Goal: Find specific page/section: Find specific page/section

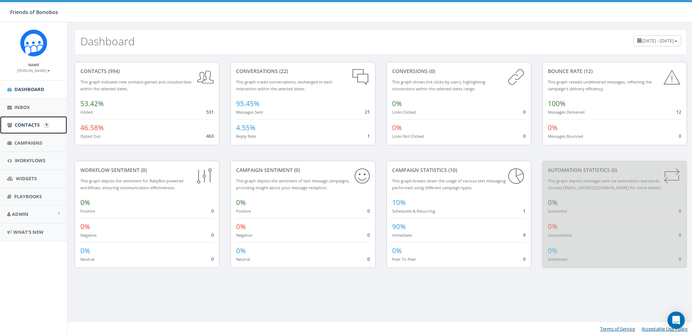
click at [37, 123] on span "Contacts" at bounding box center [27, 125] width 25 height 6
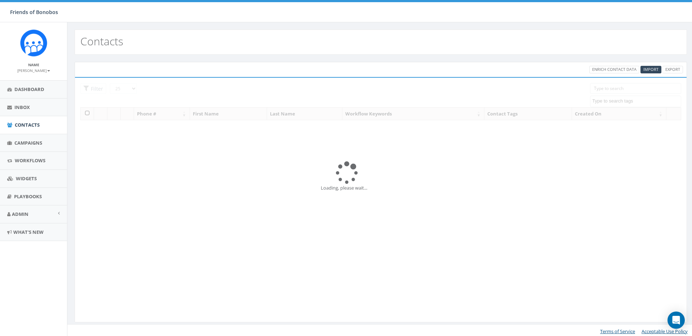
select select
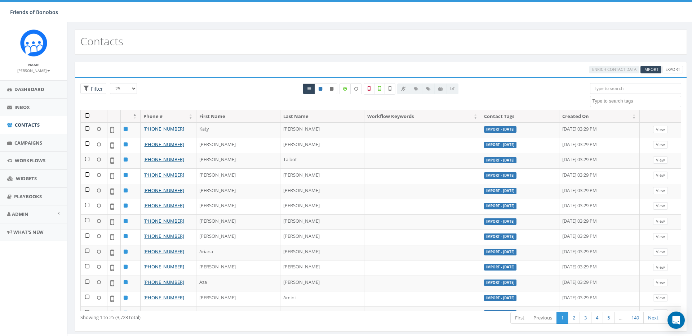
click at [605, 90] on input "search" at bounding box center [635, 88] width 91 height 11
paste input "9572"
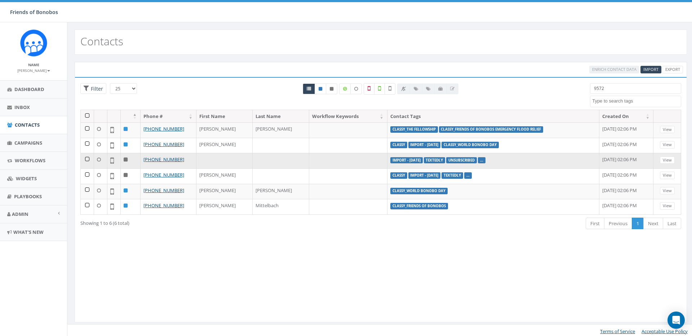
type input "9572"
click at [480, 161] on link "..." at bounding box center [481, 160] width 3 height 5
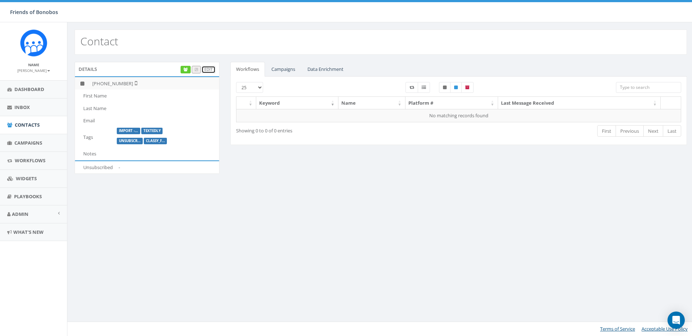
click at [205, 70] on link "Edit" at bounding box center [208, 70] width 14 height 8
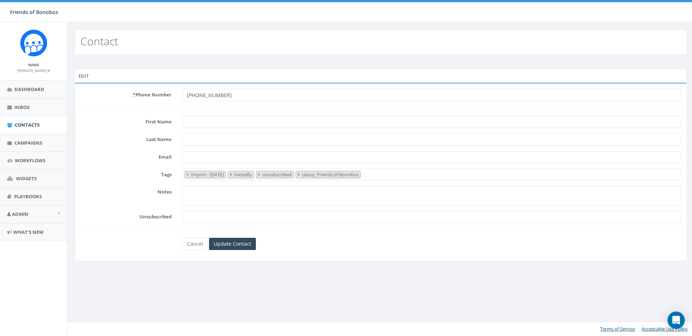
select select "Import - [DATE]"
click at [203, 217] on input "Unsubscribed" at bounding box center [431, 217] width 499 height 12
click at [199, 242] on link "Cancel" at bounding box center [195, 244] width 26 height 12
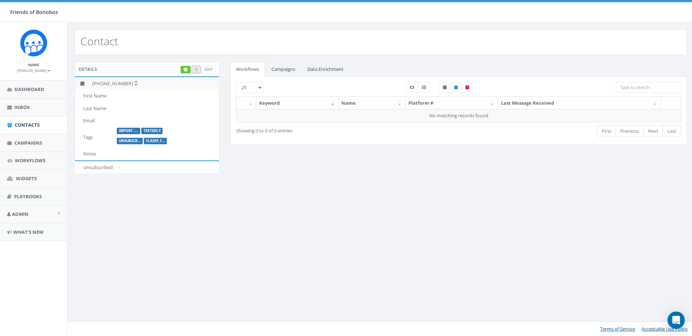
click at [98, 164] on td "Unsubscribed" at bounding box center [95, 167] width 41 height 13
click at [114, 164] on td "Unsubscribed" at bounding box center [95, 167] width 41 height 13
click at [183, 70] on icon at bounding box center [185, 70] width 4 height 4
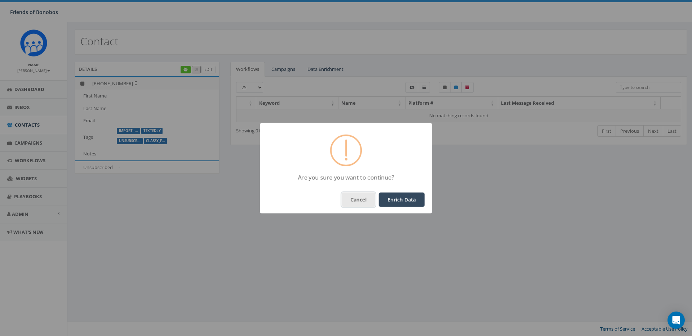
click at [356, 195] on button "Cancel" at bounding box center [359, 200] width 34 height 14
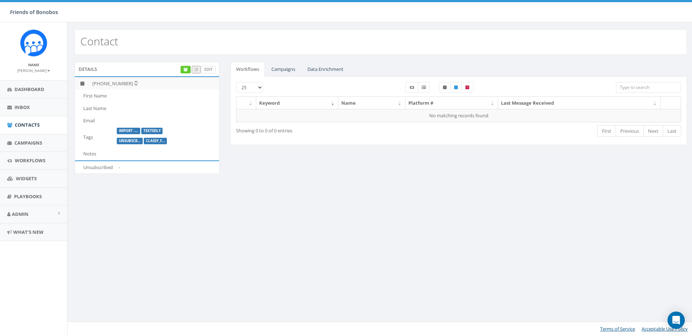
click at [213, 73] on div "Details Edit" at bounding box center [147, 69] width 145 height 14
click at [298, 66] on link "Campaigns" at bounding box center [282, 69] width 35 height 15
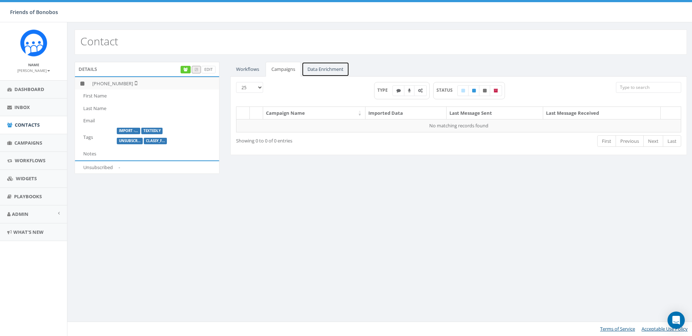
click at [325, 65] on link "Data Enrichment" at bounding box center [326, 69] width 48 height 15
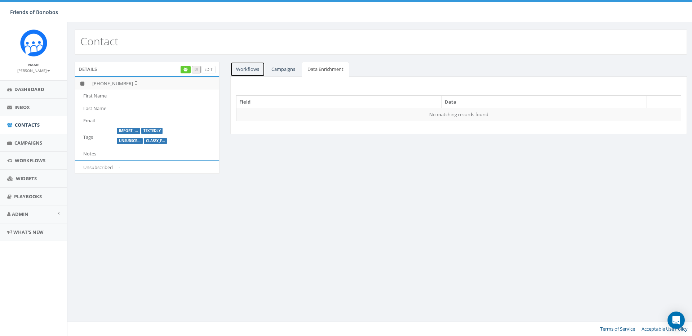
click at [238, 72] on link "Workflows" at bounding box center [247, 69] width 35 height 15
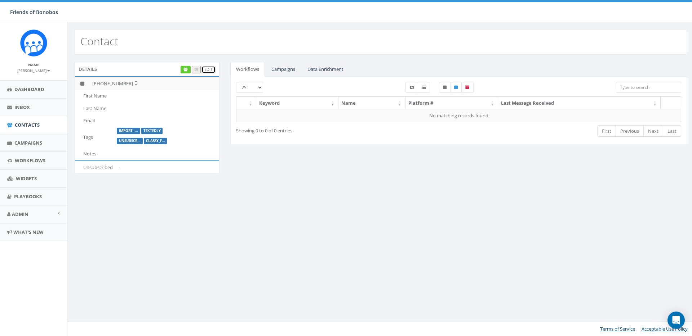
click at [206, 70] on link "Edit" at bounding box center [208, 70] width 14 height 8
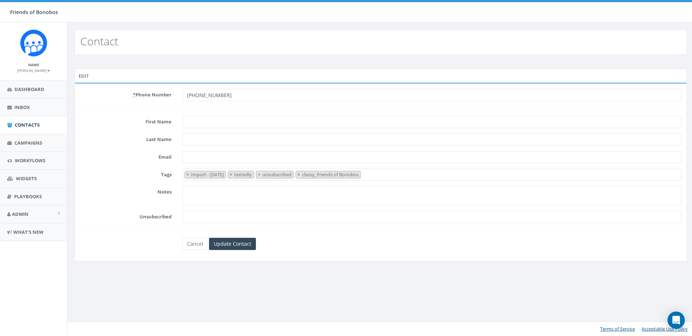
select select "Import - [DATE]"
click at [199, 245] on link "Cancel" at bounding box center [195, 244] width 26 height 12
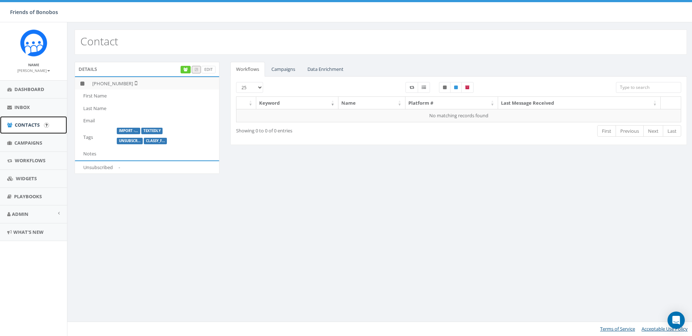
click at [41, 127] on link "Contacts" at bounding box center [33, 125] width 67 height 18
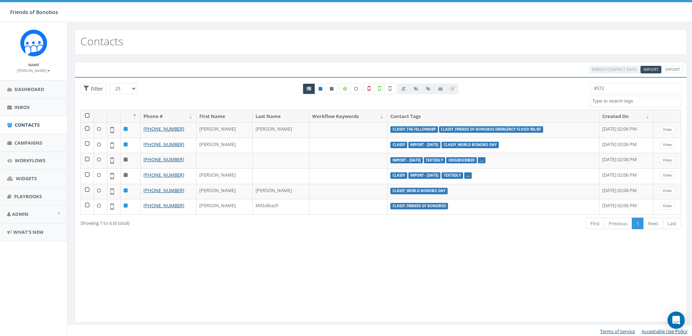
select select
click at [633, 92] on input "9572" at bounding box center [635, 88] width 91 height 11
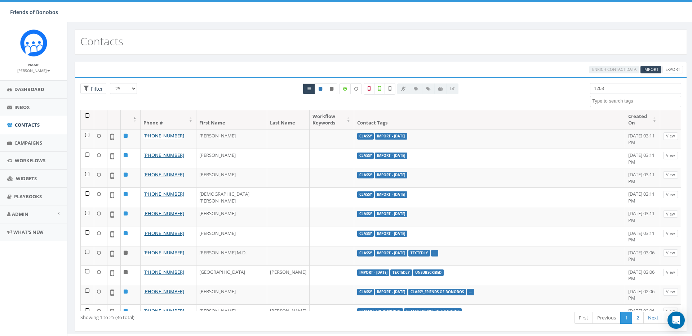
click at [635, 85] on input "1203" at bounding box center [635, 88] width 91 height 11
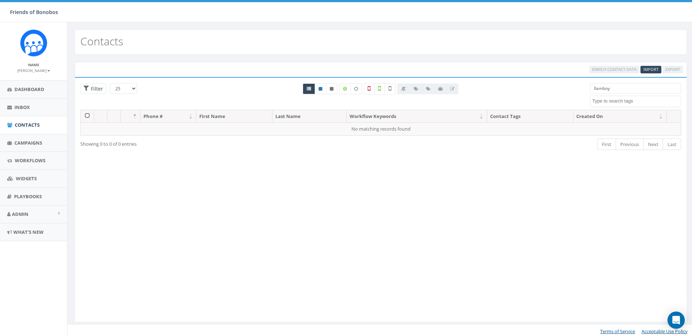
click at [598, 90] on input "llamboy" at bounding box center [635, 88] width 91 height 11
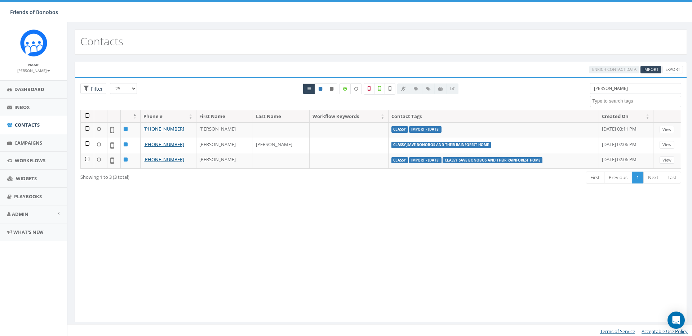
click at [478, 31] on div "Contacts" at bounding box center [381, 42] width 612 height 25
click at [596, 91] on input "[PERSON_NAME]" at bounding box center [635, 88] width 91 height 11
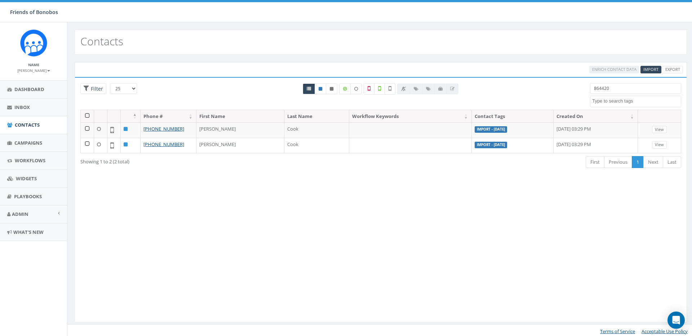
click at [617, 90] on input "864420" at bounding box center [635, 88] width 91 height 11
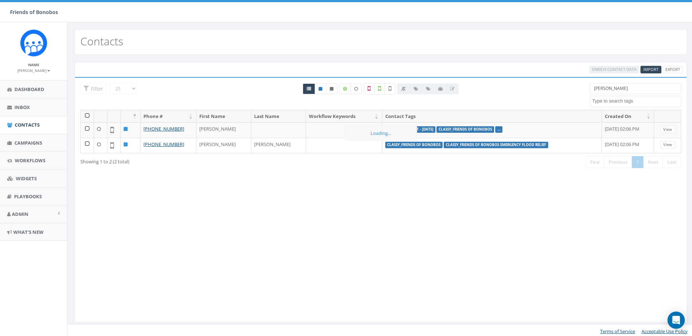
type input "claudi"
click at [608, 88] on input "claudi" at bounding box center [635, 88] width 91 height 11
